Goal: Find specific page/section: Find specific page/section

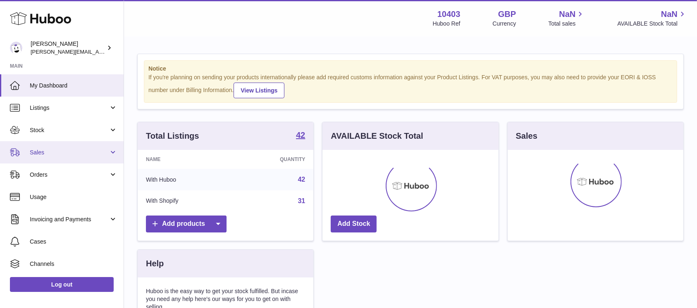
click at [65, 146] on link "Sales" at bounding box center [62, 152] width 124 height 22
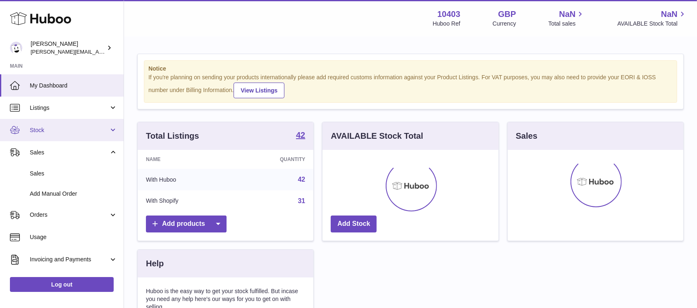
click at [64, 129] on span "Stock" at bounding box center [69, 131] width 79 height 8
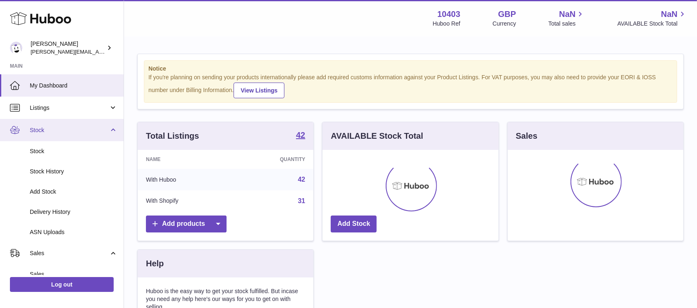
click at [64, 129] on span "Stock" at bounding box center [69, 131] width 79 height 8
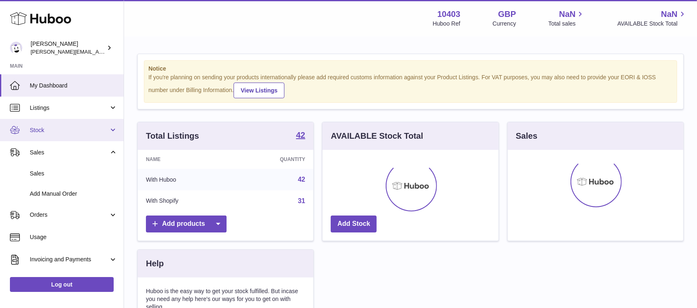
click at [64, 129] on span "Stock" at bounding box center [69, 131] width 79 height 8
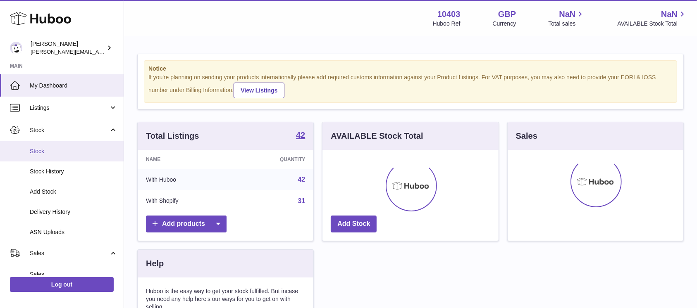
click at [57, 152] on span "Stock" at bounding box center [74, 152] width 88 height 8
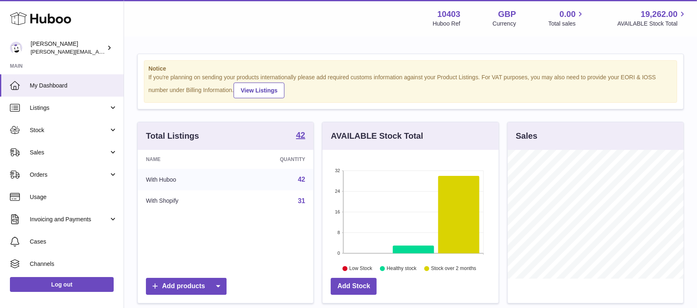
scroll to position [129, 176]
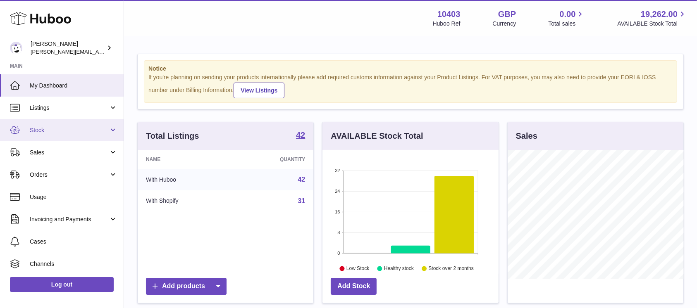
click at [43, 140] on link "Stock" at bounding box center [62, 130] width 124 height 22
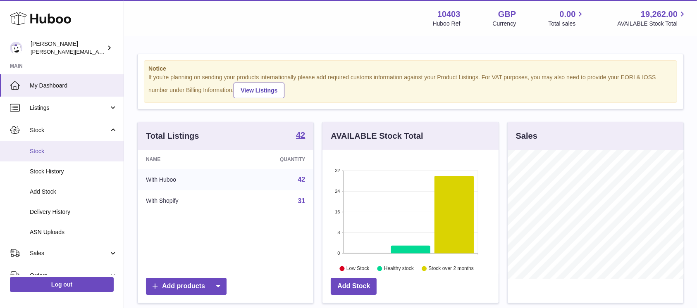
click at [45, 147] on link "Stock" at bounding box center [62, 151] width 124 height 20
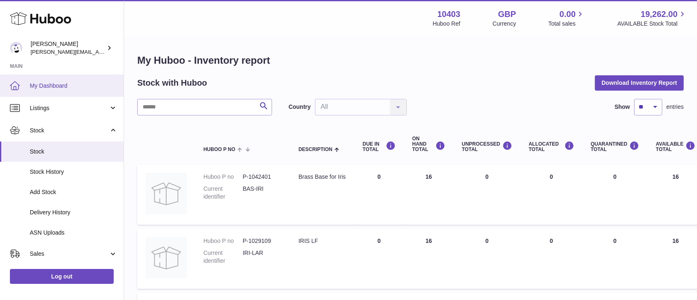
click at [64, 83] on span "My Dashboard" at bounding box center [74, 86] width 88 height 8
